Goal: Transaction & Acquisition: Purchase product/service

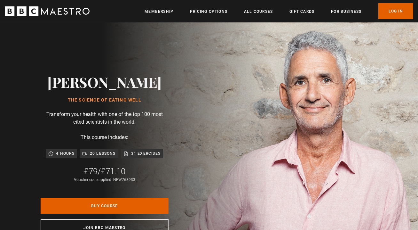
click at [122, 221] on div "Sign up to get free learning inspiration every month and 10% off your first ord…" at bounding box center [209, 216] width 363 height 17
click at [102, 224] on div "Sign up to get free learning inspiration every month and 10% off your first ord…" at bounding box center [209, 216] width 363 height 17
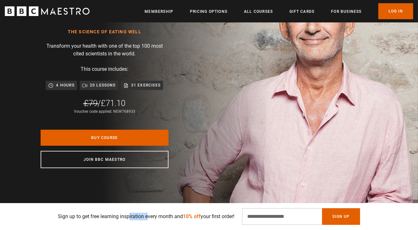
scroll to position [74, 0]
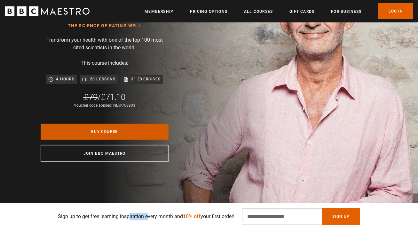
click at [106, 139] on link "Buy Course" at bounding box center [105, 131] width 128 height 16
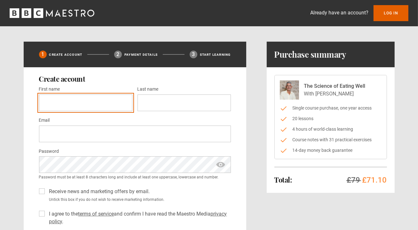
click at [75, 102] on input "First name *" at bounding box center [85, 102] width 93 height 17
type input "******"
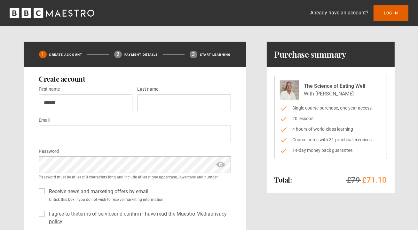
click at [160, 111] on div "First name * ****** Last name *" at bounding box center [135, 100] width 192 height 31
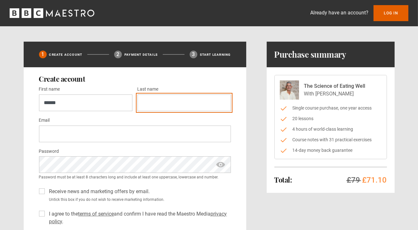
click at [158, 106] on input "Last name *" at bounding box center [184, 102] width 93 height 17
type input "*******"
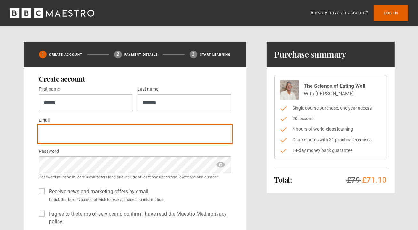
click at [80, 130] on input "Email *" at bounding box center [135, 133] width 192 height 17
type input "**********"
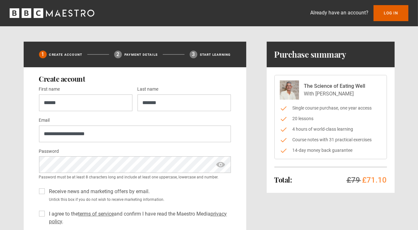
click at [221, 164] on span "show password" at bounding box center [221, 164] width 10 height 17
click at [87, 154] on div "Password * Password must be at least 8 characters long and include at least one…" at bounding box center [135, 163] width 192 height 33
click at [218, 164] on span "hide password" at bounding box center [221, 164] width 10 height 17
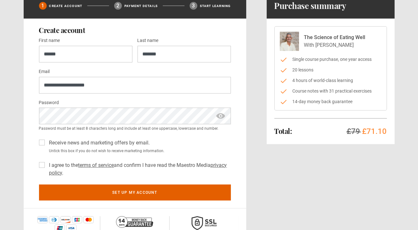
scroll to position [51, 0]
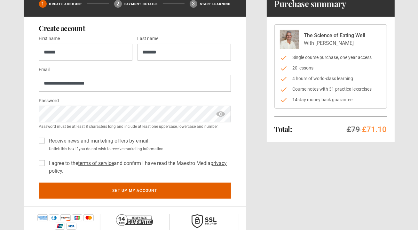
click at [47, 161] on label "I agree to the terms of service and confirm I have read the Maestro Media priva…" at bounding box center [139, 166] width 184 height 15
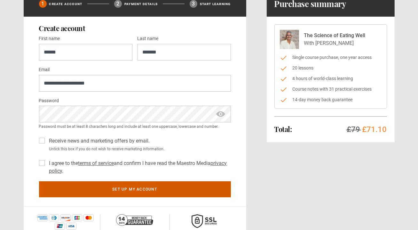
click at [136, 186] on button "Set up my account" at bounding box center [135, 189] width 192 height 16
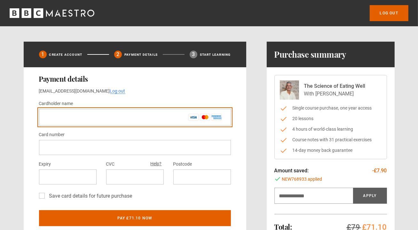
click at [70, 116] on input "Cardholder name *" at bounding box center [135, 117] width 192 height 17
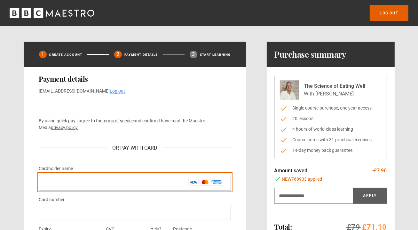
type input "**********"
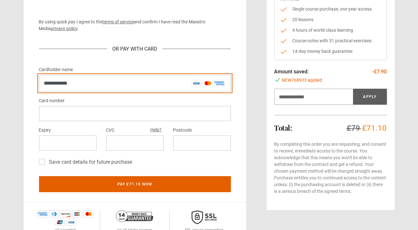
scroll to position [101, 0]
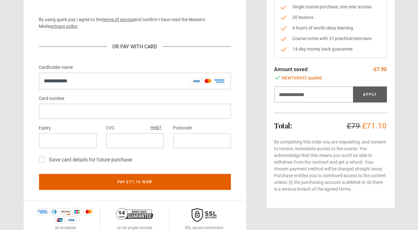
click at [105, 115] on div at bounding box center [135, 111] width 192 height 15
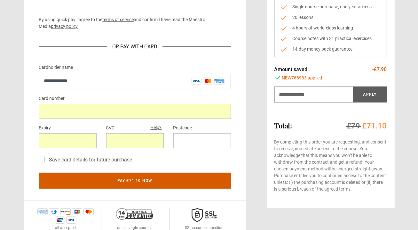
click at [139, 181] on button "Pay £71.10 now" at bounding box center [135, 180] width 192 height 16
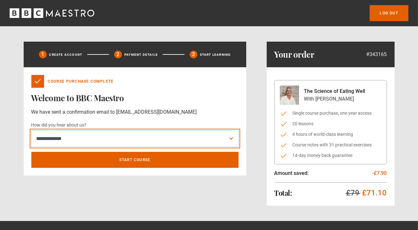
click at [232, 140] on select "**********" at bounding box center [134, 138] width 207 height 17
select select "*****"
click at [31, 130] on select "**********" at bounding box center [134, 138] width 207 height 17
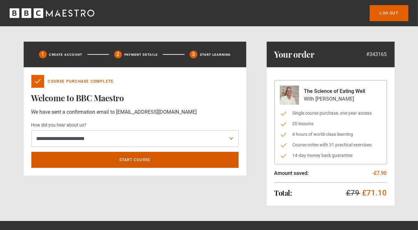
click at [146, 161] on link "Start course" at bounding box center [134, 160] width 207 height 16
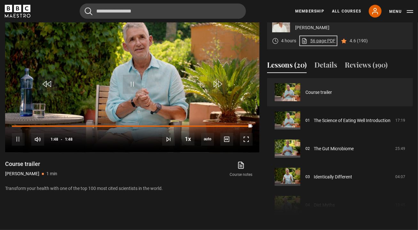
click at [311, 44] on link "56 page PDF (opens in new tab)" at bounding box center [318, 40] width 34 height 7
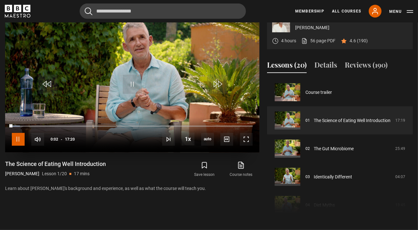
click at [19, 146] on span "Video Player" at bounding box center [18, 139] width 13 height 13
click at [20, 146] on span "Video Player" at bounding box center [18, 139] width 13 height 13
click at [245, 146] on span "Video Player" at bounding box center [246, 139] width 13 height 13
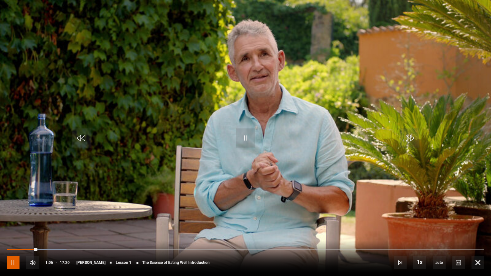
click at [14, 229] on span "Video Player" at bounding box center [13, 262] width 13 height 13
click at [245, 143] on span "Video Player" at bounding box center [245, 138] width 19 height 19
click at [418, 26] on video "Video Player" at bounding box center [245, 138] width 491 height 276
click at [418, 25] on video "Video Player" at bounding box center [245, 138] width 491 height 276
click at [418, 229] on span "Video Player" at bounding box center [478, 262] width 13 height 13
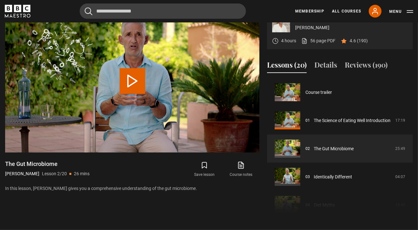
scroll to position [28, 0]
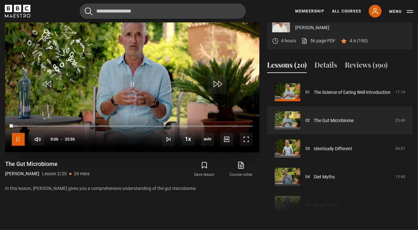
click at [17, 146] on span "Video Player" at bounding box center [18, 139] width 13 height 13
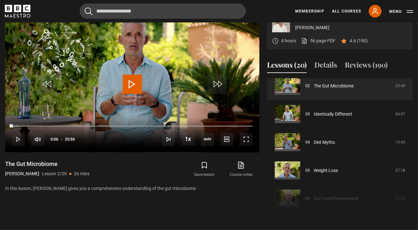
scroll to position [0, 0]
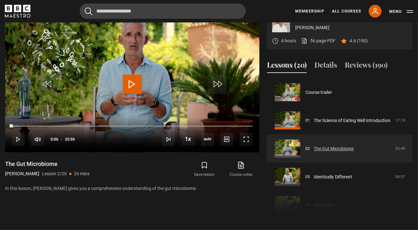
click at [333, 152] on link "The Gut Microbiome" at bounding box center [334, 148] width 40 height 7
click at [132, 92] on span "Video Player" at bounding box center [132, 84] width 19 height 19
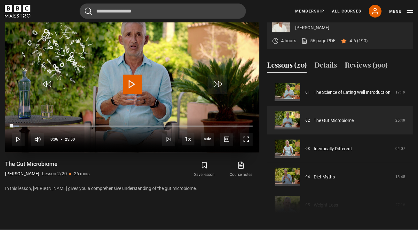
click at [131, 94] on span "Video Player" at bounding box center [132, 84] width 19 height 19
